Goal: Navigation & Orientation: Find specific page/section

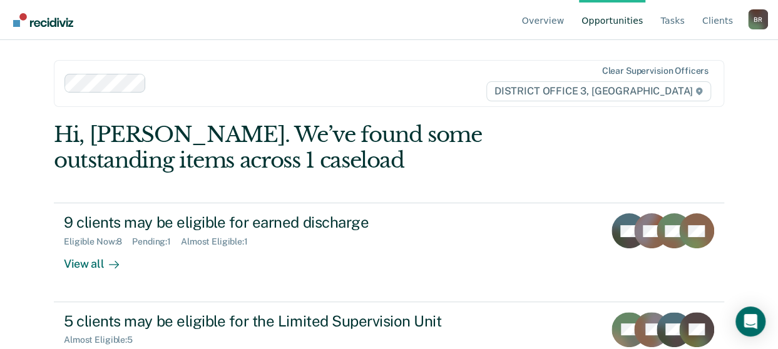
click at [622, 23] on link "Opportunities" at bounding box center [612, 20] width 66 height 40
click at [560, 23] on link "Overview" at bounding box center [544, 20] width 48 height 40
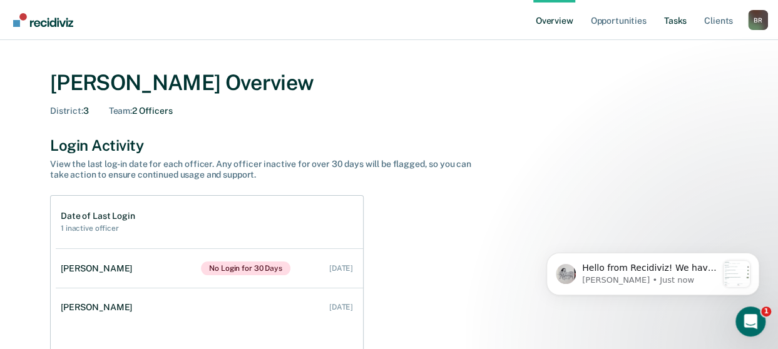
click at [677, 22] on link "Tasks" at bounding box center [676, 20] width 28 height 40
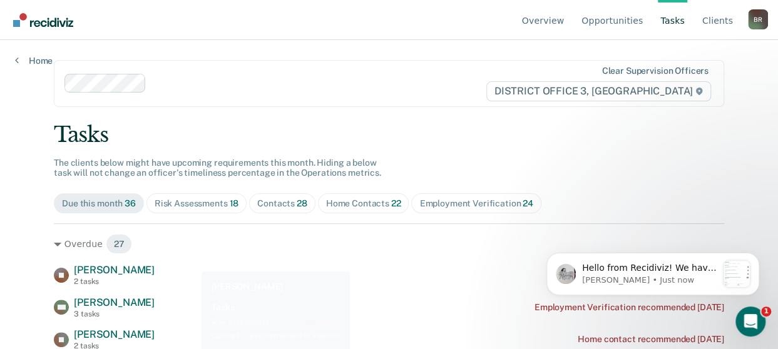
click at [751, 317] on icon "Open Intercom Messenger" at bounding box center [749, 320] width 21 height 21
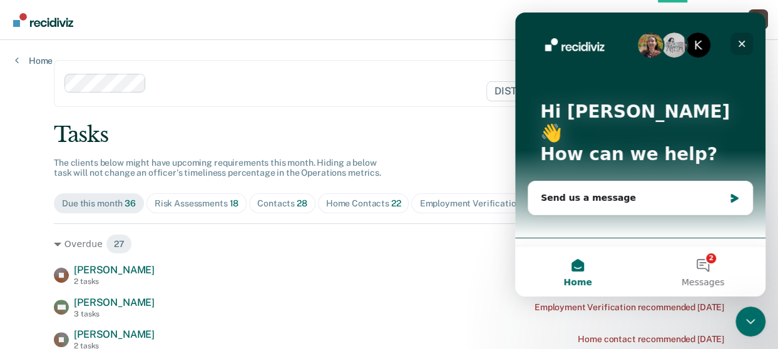
click at [742, 43] on icon "Close" at bounding box center [742, 44] width 7 height 7
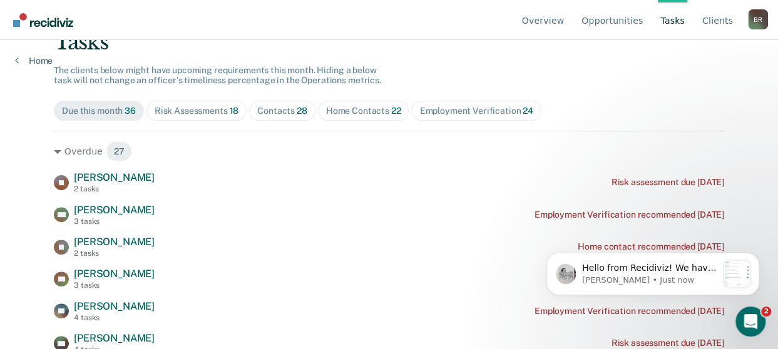
scroll to position [100, 0]
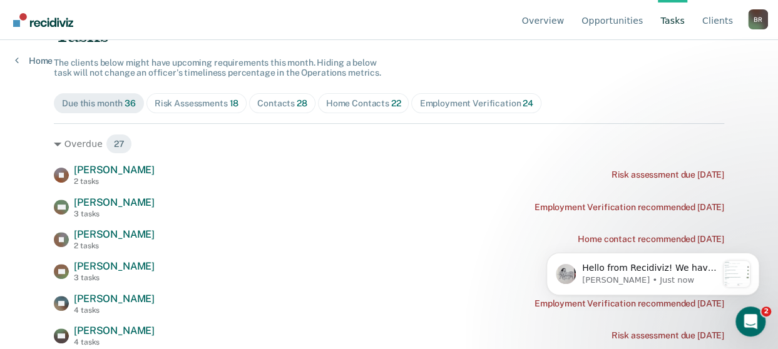
click at [674, 24] on link "Tasks" at bounding box center [672, 20] width 29 height 40
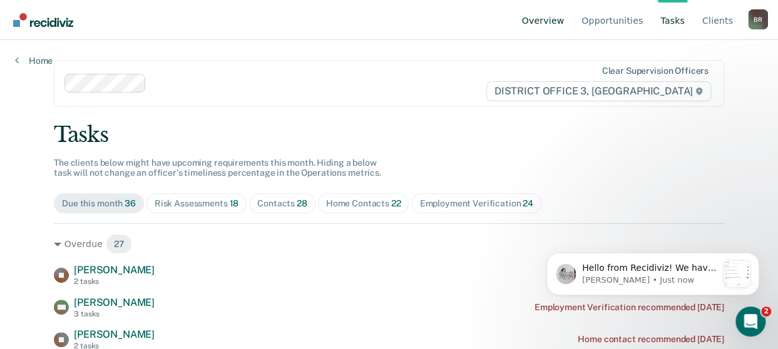
click at [557, 22] on link "Overview" at bounding box center [544, 20] width 48 height 40
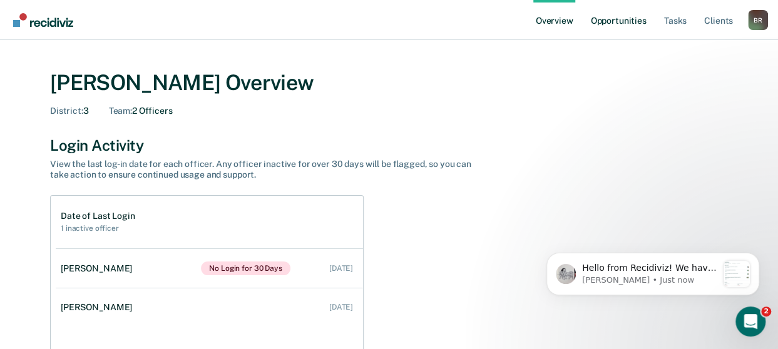
click at [605, 21] on link "Opportunities" at bounding box center [618, 20] width 61 height 40
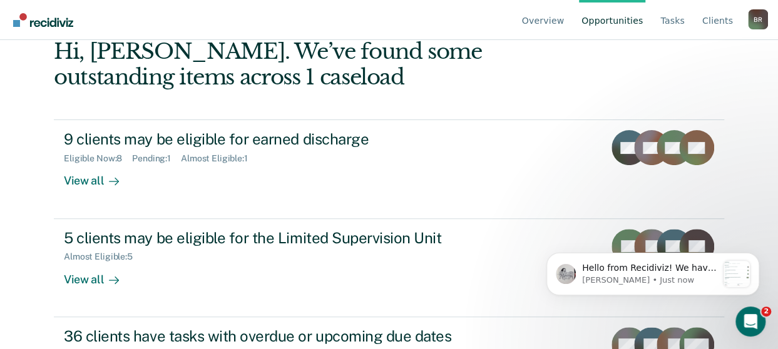
scroll to position [148, 0]
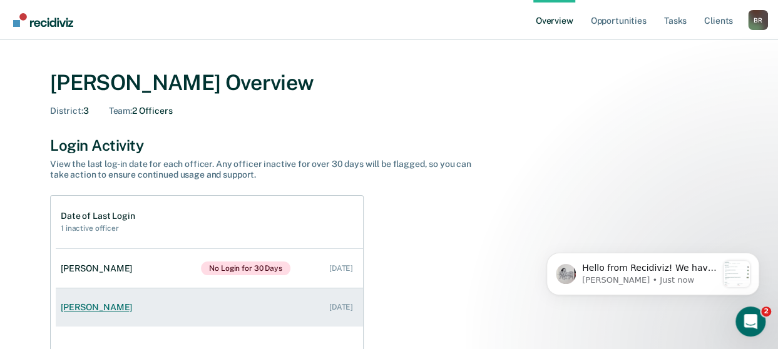
click at [88, 308] on div "[PERSON_NAME]" at bounding box center [99, 307] width 76 height 11
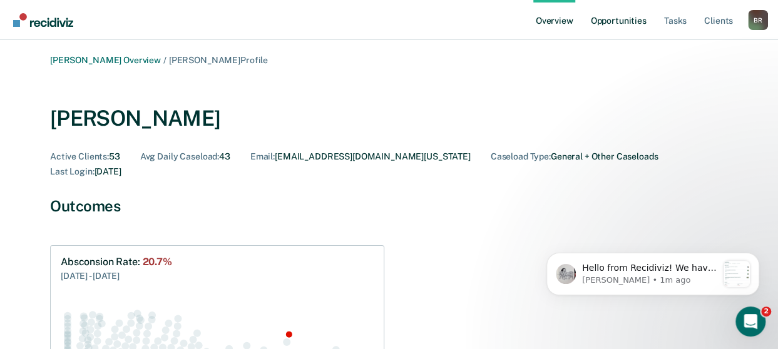
click at [612, 22] on link "Opportunities" at bounding box center [618, 20] width 61 height 40
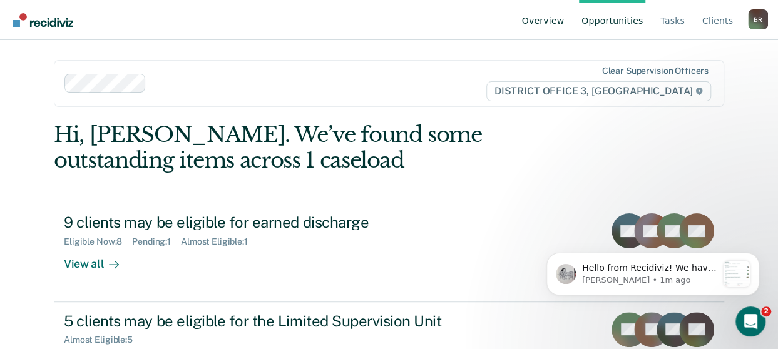
click at [557, 21] on link "Overview" at bounding box center [544, 20] width 48 height 40
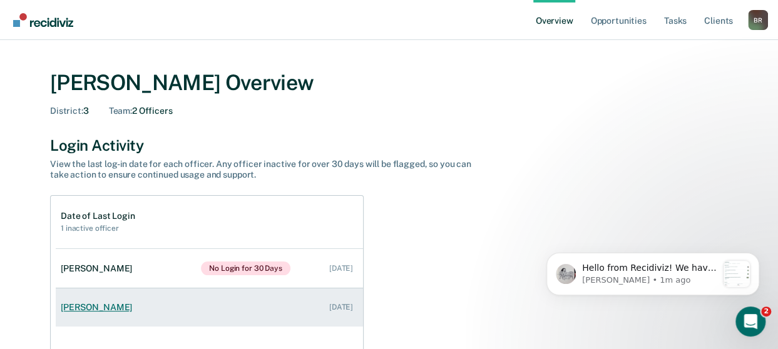
click at [80, 304] on div "[PERSON_NAME]" at bounding box center [99, 307] width 76 height 11
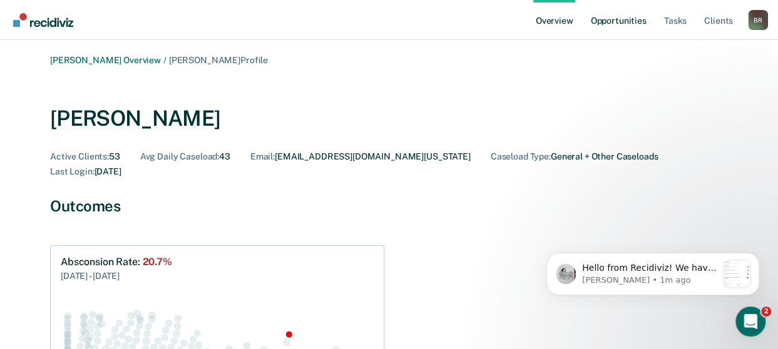
click at [631, 19] on link "Opportunities" at bounding box center [618, 20] width 61 height 40
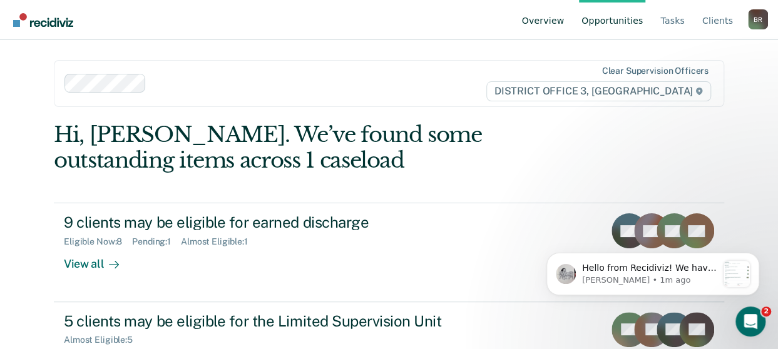
click at [559, 19] on link "Overview" at bounding box center [544, 20] width 48 height 40
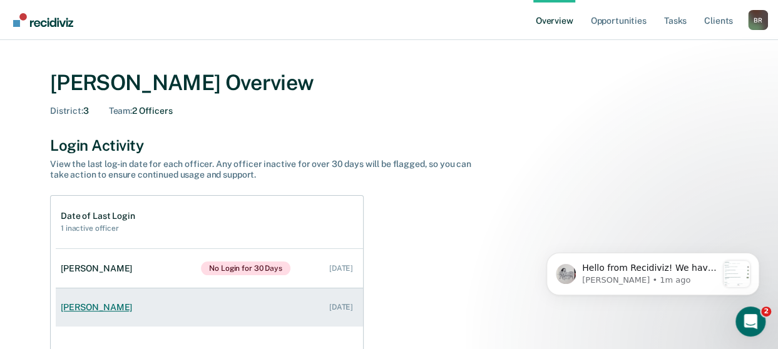
click at [68, 306] on div "[PERSON_NAME]" at bounding box center [99, 307] width 76 height 11
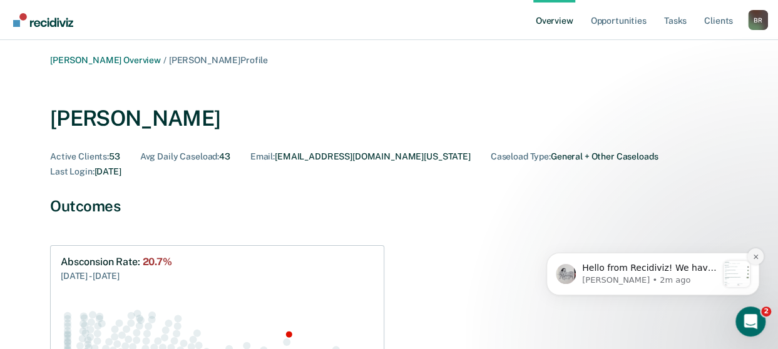
click at [755, 256] on icon "Dismiss notification" at bounding box center [755, 256] width 4 height 4
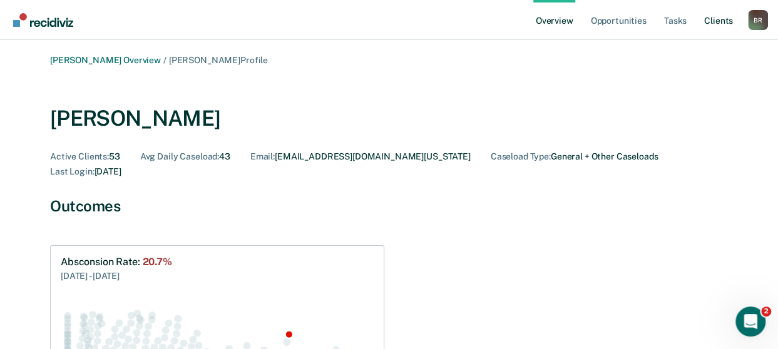
click at [716, 21] on link "Client s" at bounding box center [719, 20] width 34 height 40
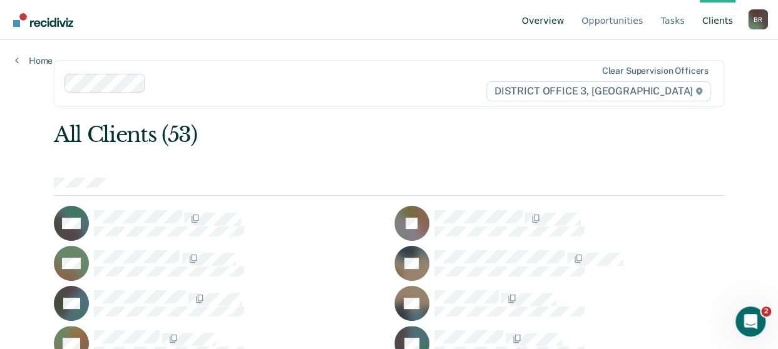
click at [558, 23] on link "Overview" at bounding box center [544, 20] width 48 height 40
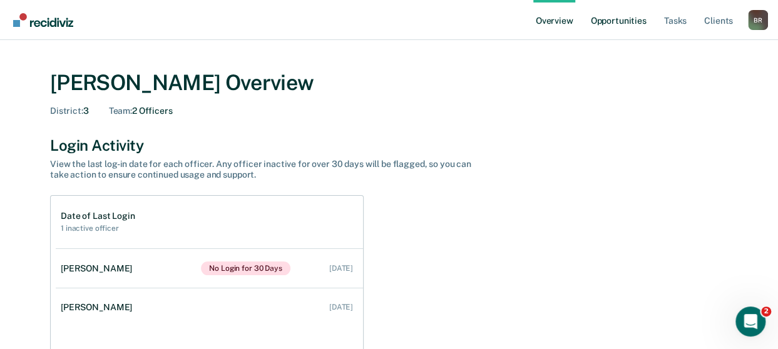
click at [619, 22] on link "Opportunities" at bounding box center [618, 20] width 61 height 40
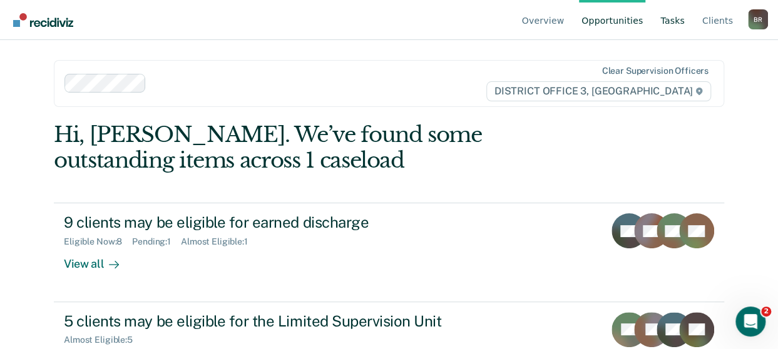
click at [674, 24] on link "Tasks" at bounding box center [672, 20] width 29 height 40
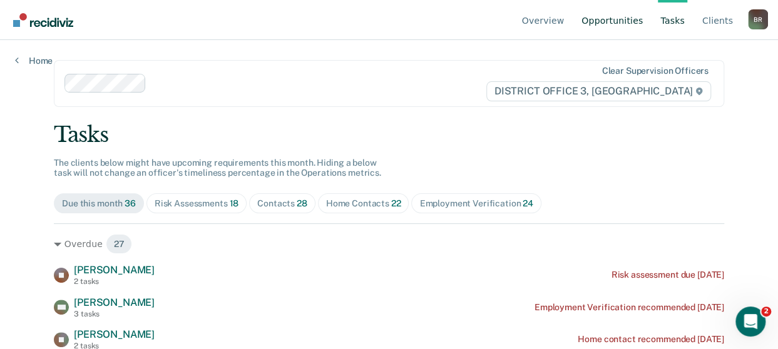
click at [617, 21] on link "Opportunities" at bounding box center [612, 20] width 66 height 40
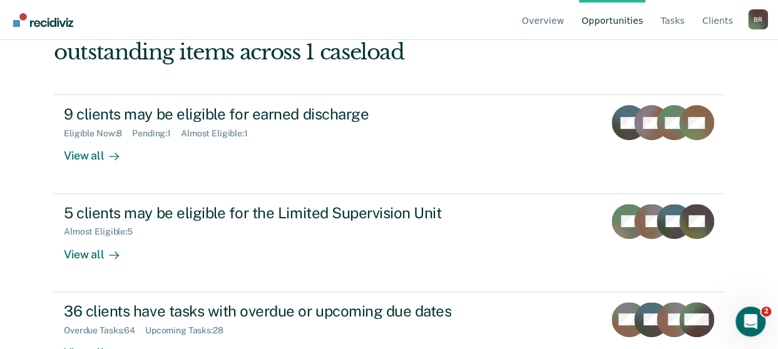
scroll to position [148, 0]
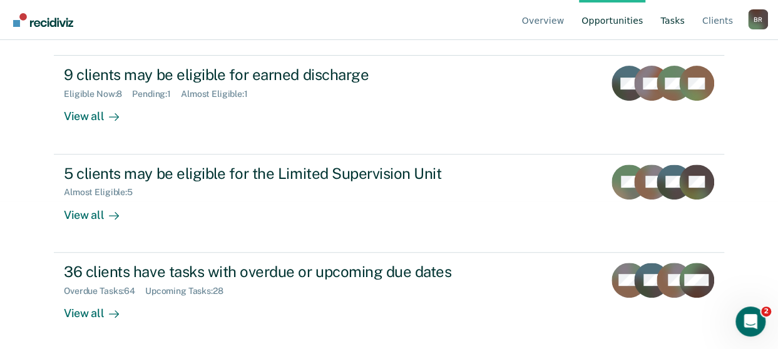
click at [676, 22] on link "Tasks" at bounding box center [672, 20] width 29 height 40
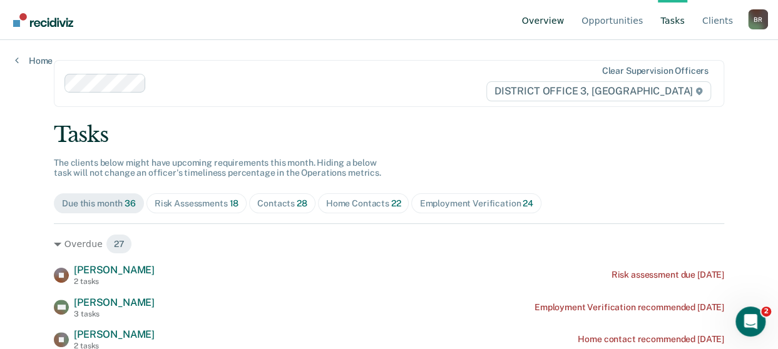
click at [555, 23] on link "Overview" at bounding box center [544, 20] width 48 height 40
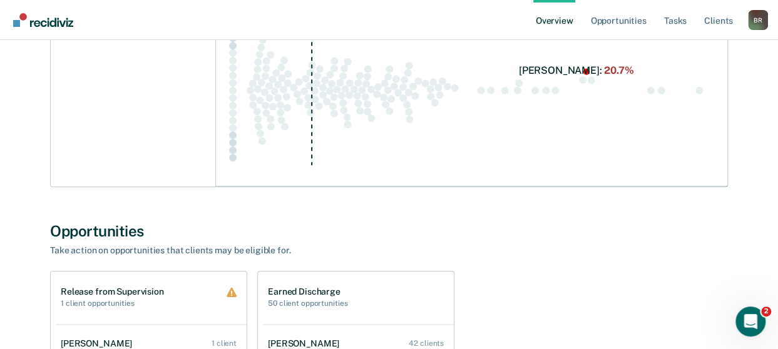
scroll to position [717, 0]
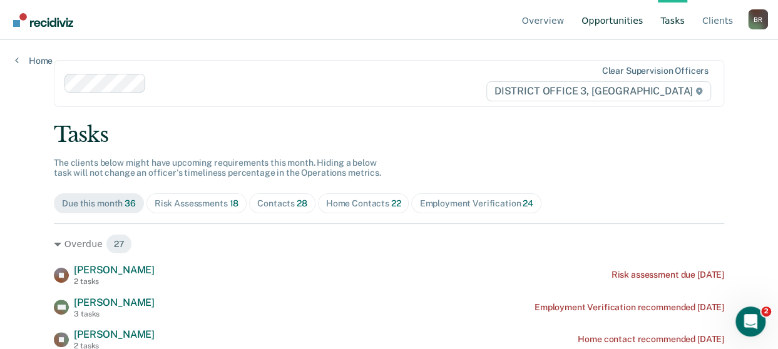
click at [614, 19] on link "Opportunities" at bounding box center [612, 20] width 66 height 40
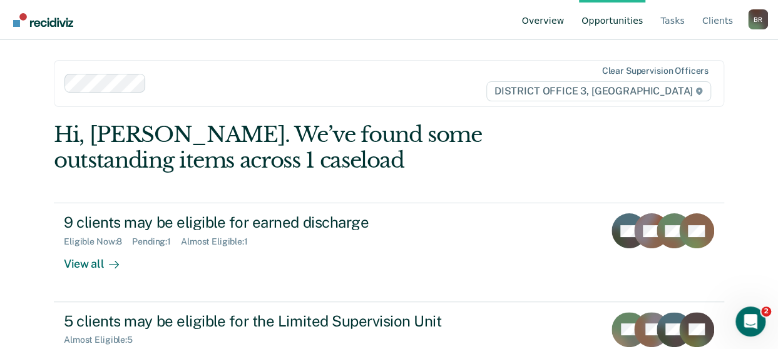
click at [550, 21] on link "Overview" at bounding box center [544, 20] width 48 height 40
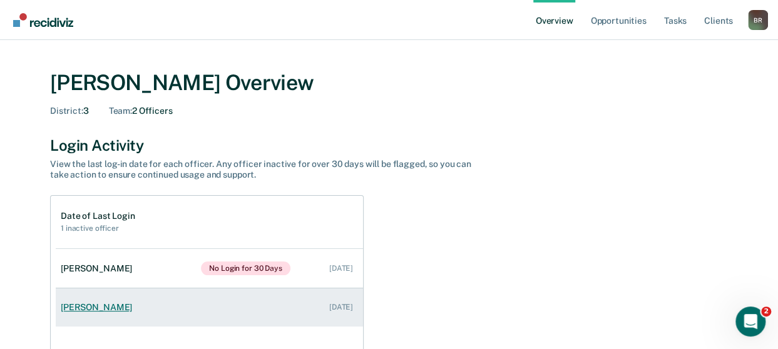
click at [338, 302] on link "[PERSON_NAME] [DATE]" at bounding box center [209, 308] width 307 height 36
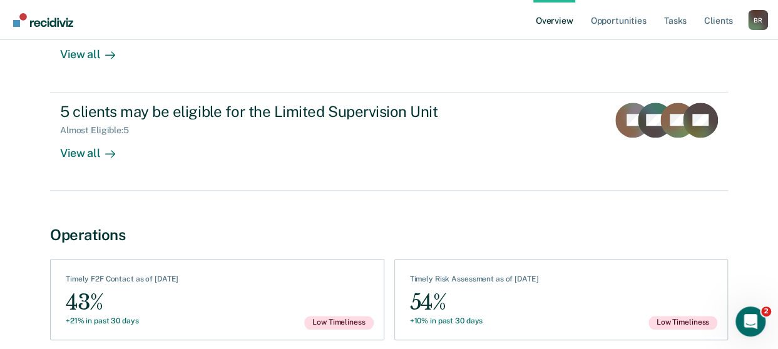
scroll to position [482, 0]
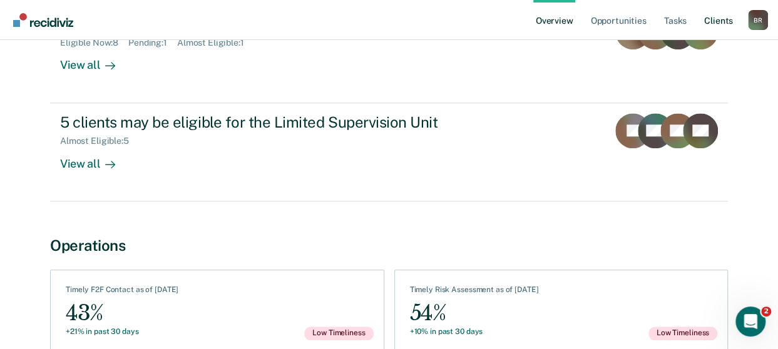
click at [719, 22] on link "Client s" at bounding box center [719, 20] width 34 height 40
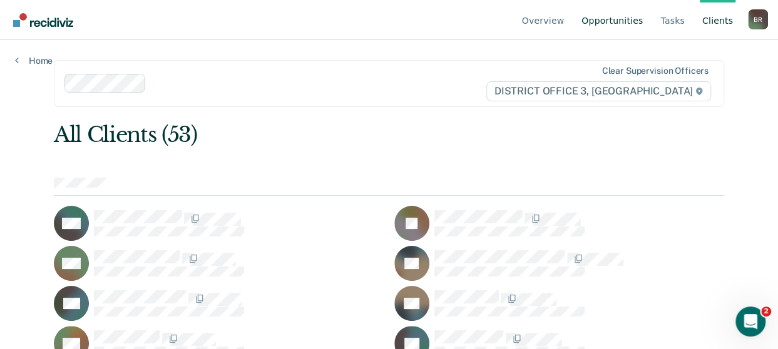
click at [626, 22] on link "Opportunities" at bounding box center [612, 20] width 66 height 40
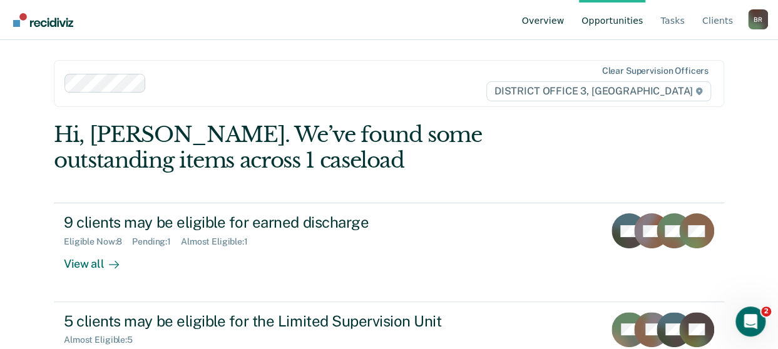
click at [548, 18] on link "Overview" at bounding box center [544, 20] width 48 height 40
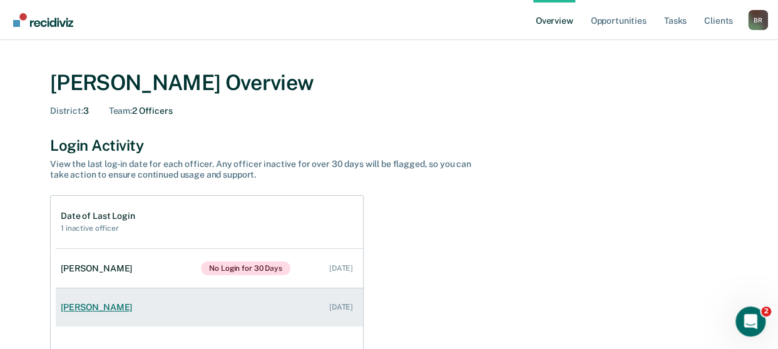
click at [77, 305] on div "[PERSON_NAME]" at bounding box center [99, 307] width 76 height 11
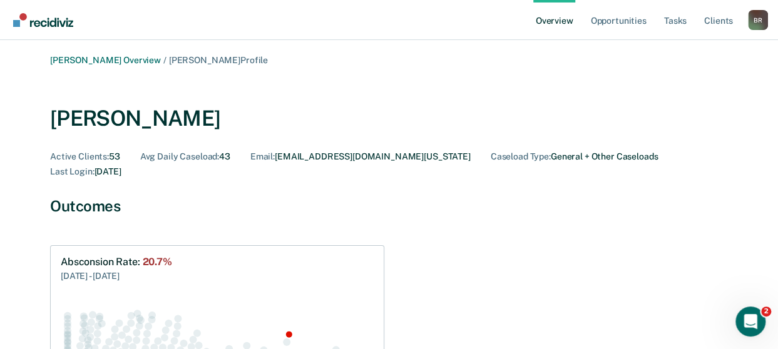
click at [759, 26] on div "B R" at bounding box center [758, 20] width 20 height 20
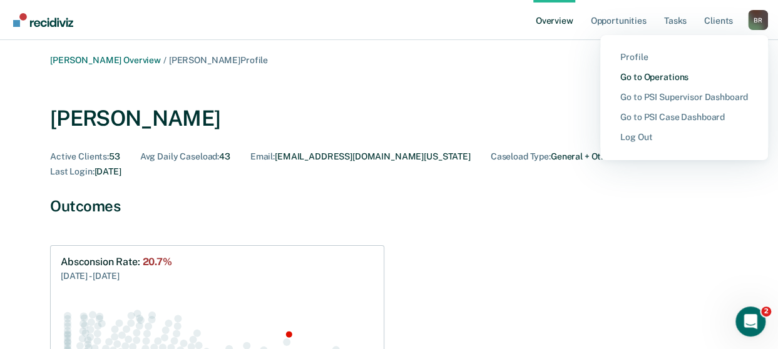
click at [667, 73] on link "Go to Operations" at bounding box center [684, 77] width 128 height 11
